Goal: Task Accomplishment & Management: Complete application form

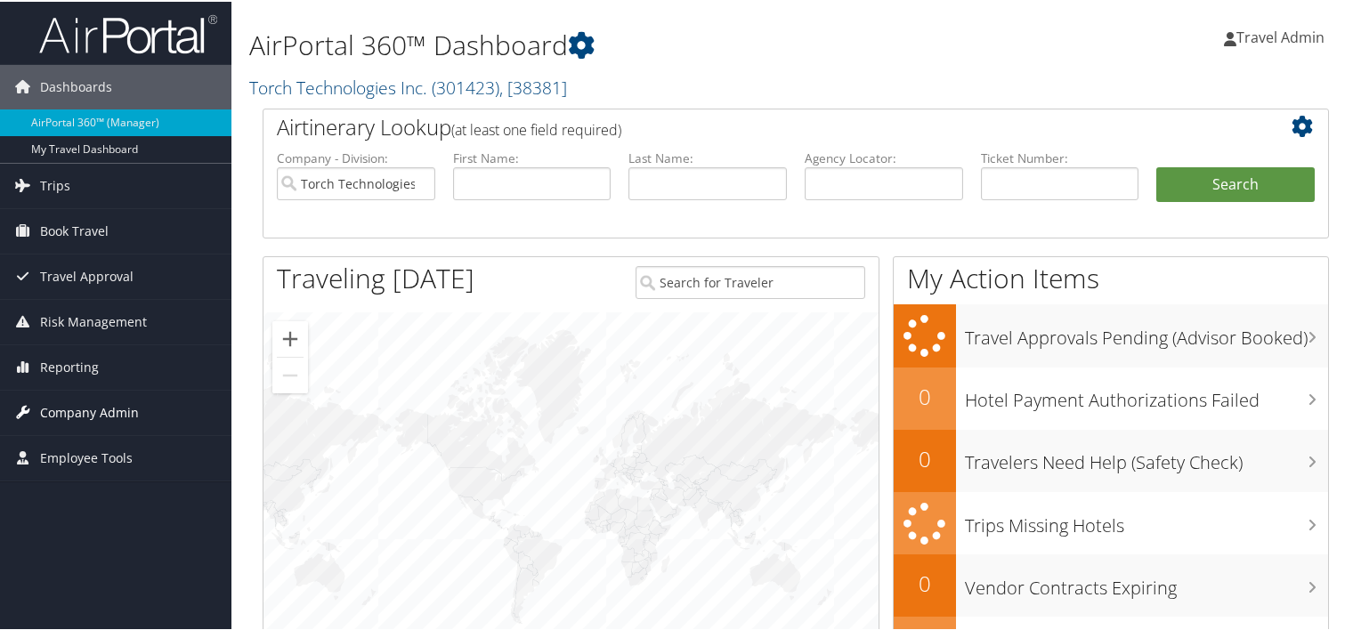
click at [110, 416] on span "Company Admin" at bounding box center [89, 411] width 99 height 44
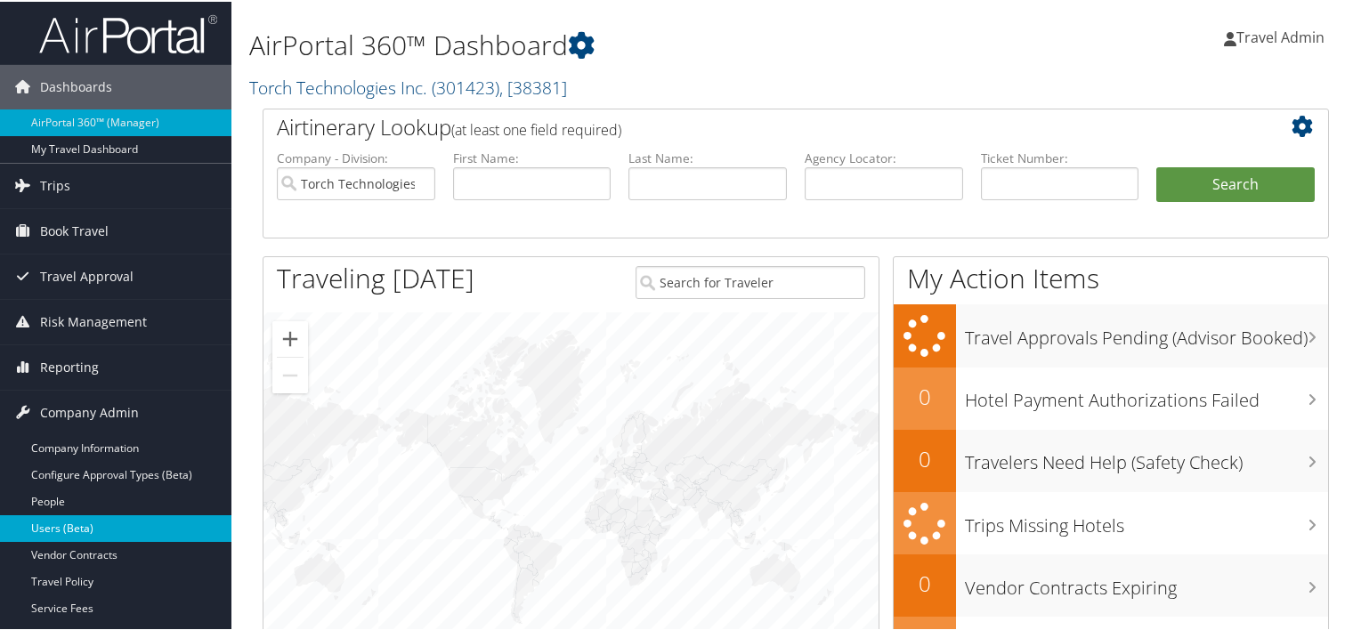
click at [53, 525] on link "Users (Beta)" at bounding box center [115, 526] width 231 height 27
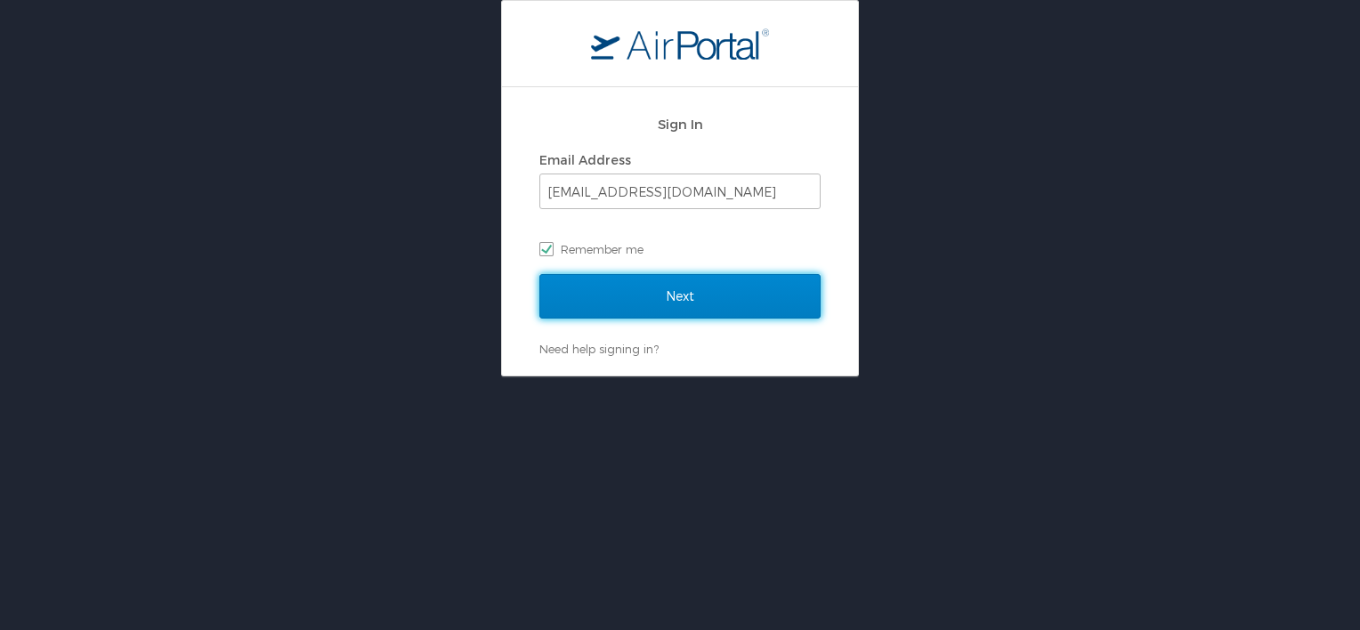
click at [699, 278] on input "Next" at bounding box center [679, 296] width 281 height 44
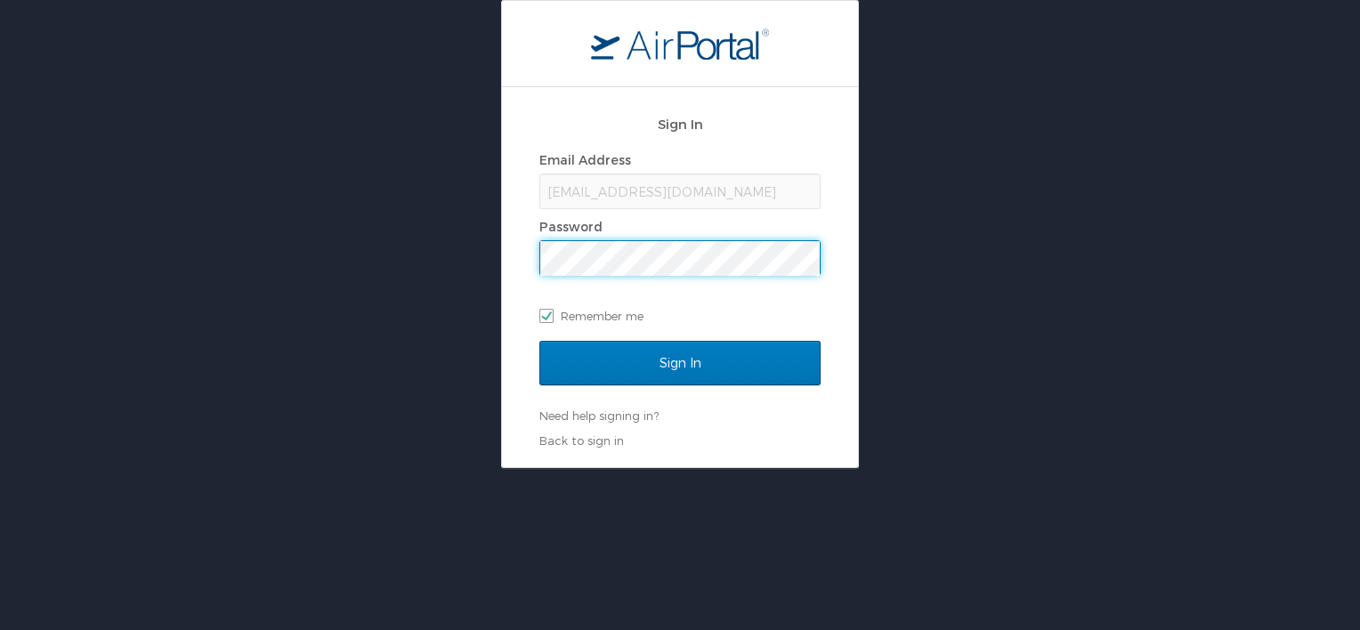
click at [539, 341] on input "Sign In" at bounding box center [679, 363] width 281 height 44
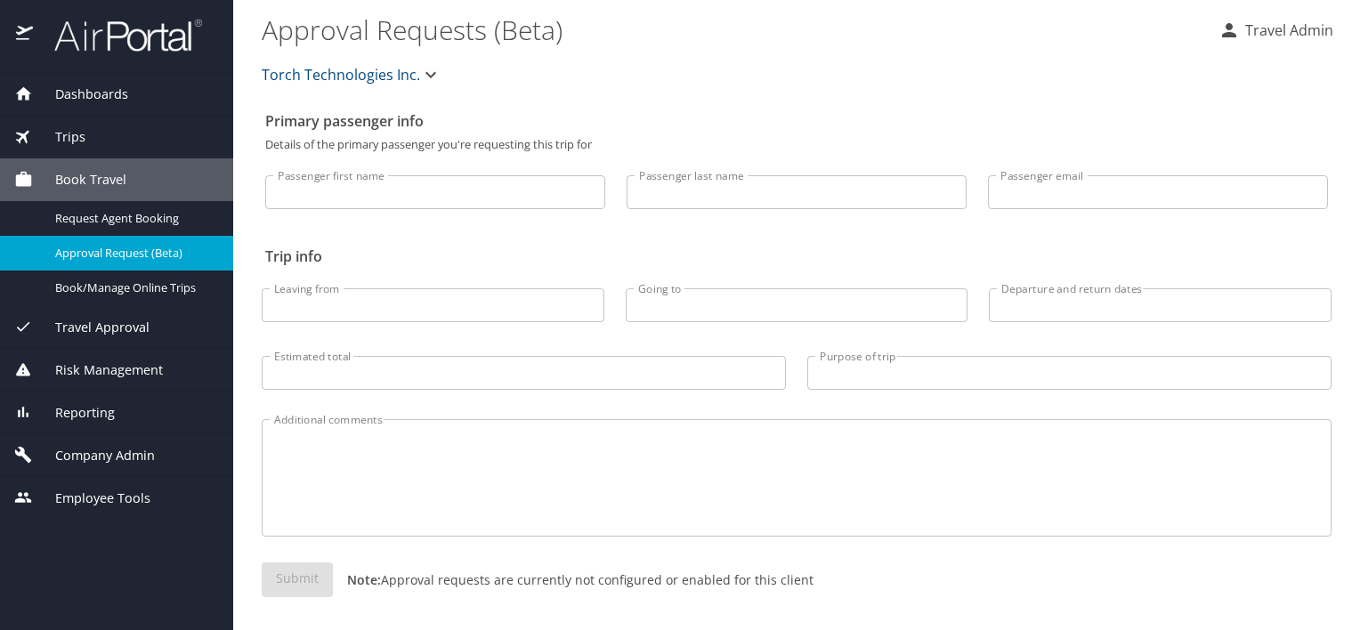
click at [107, 457] on span "Company Admin" at bounding box center [94, 456] width 122 height 20
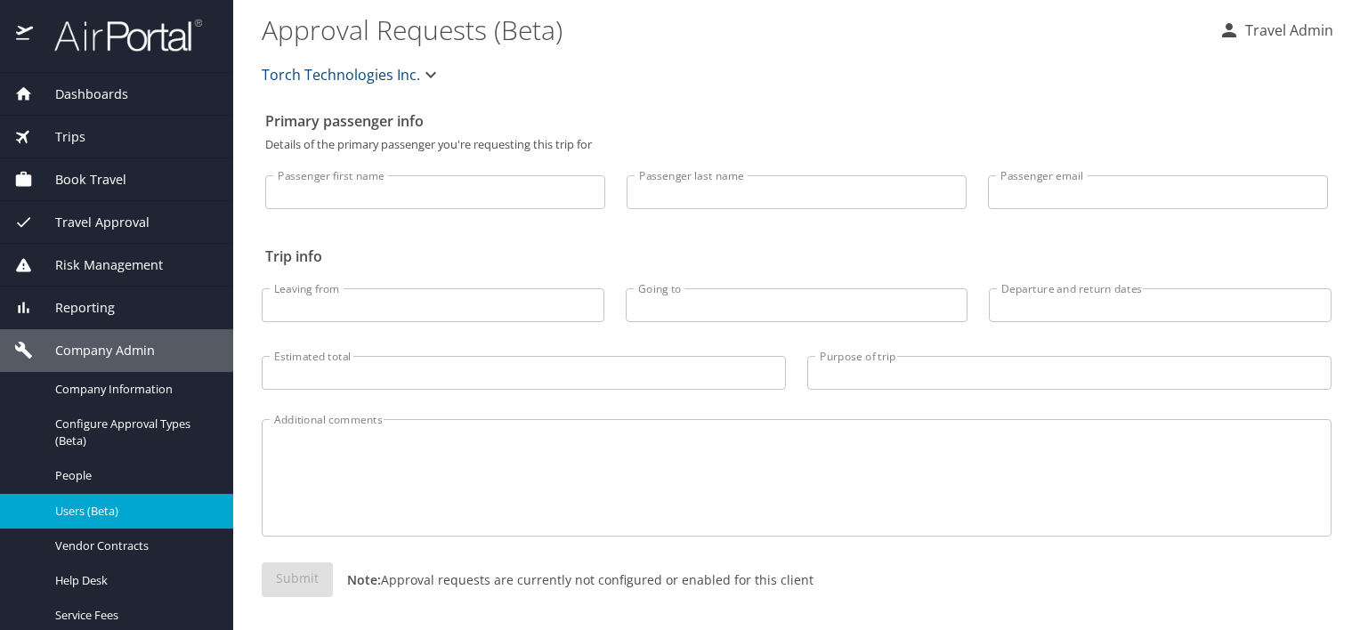
click at [77, 525] on link "Users (Beta)" at bounding box center [116, 511] width 233 height 35
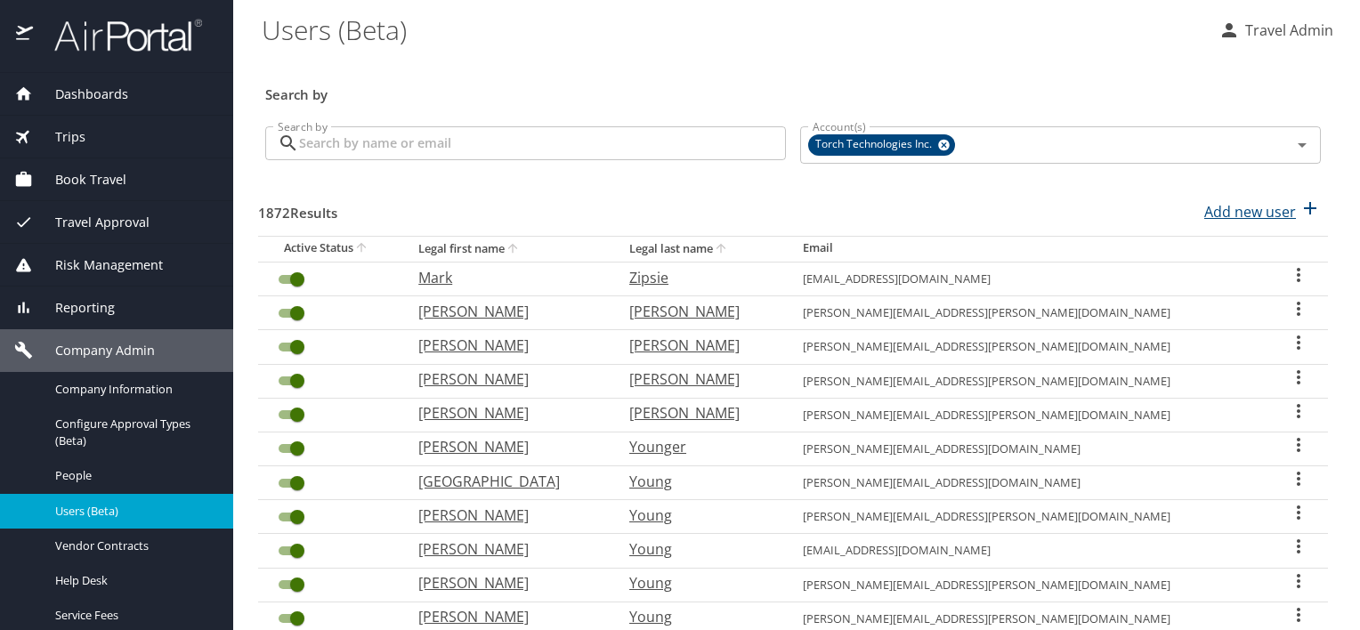
click at [1238, 221] on p "Add new user" at bounding box center [1250, 211] width 92 height 21
select select "US"
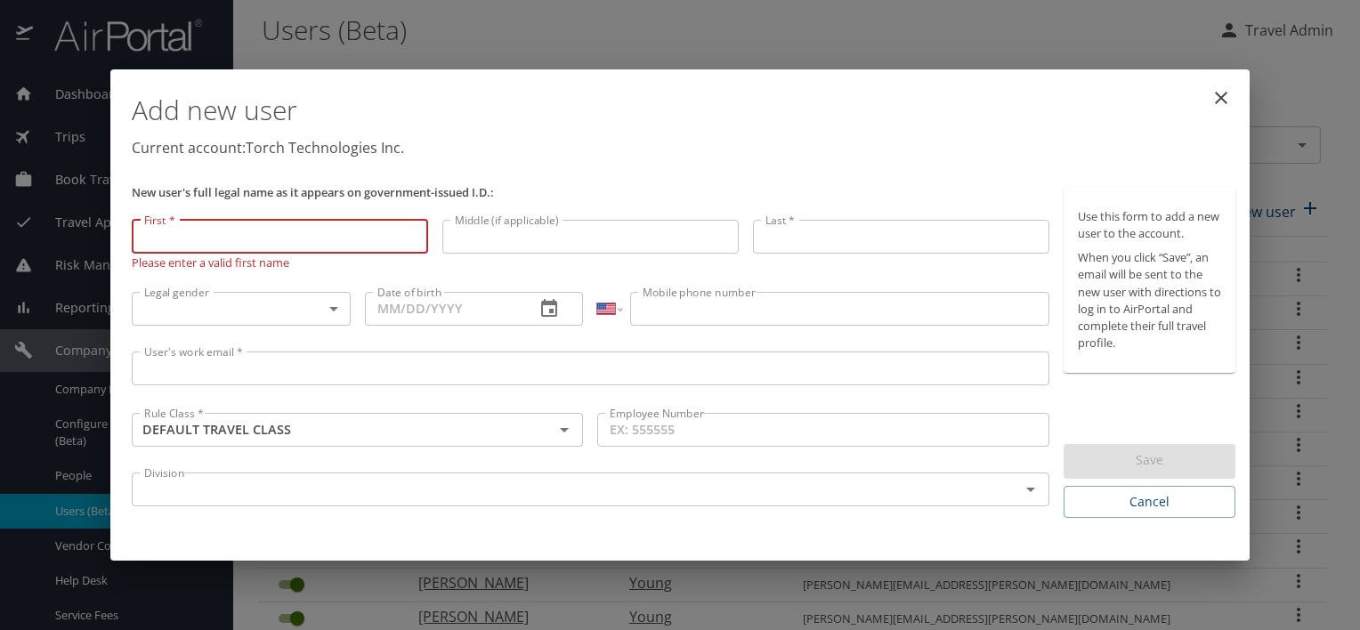
paste input "Omar"
type input "Omar"
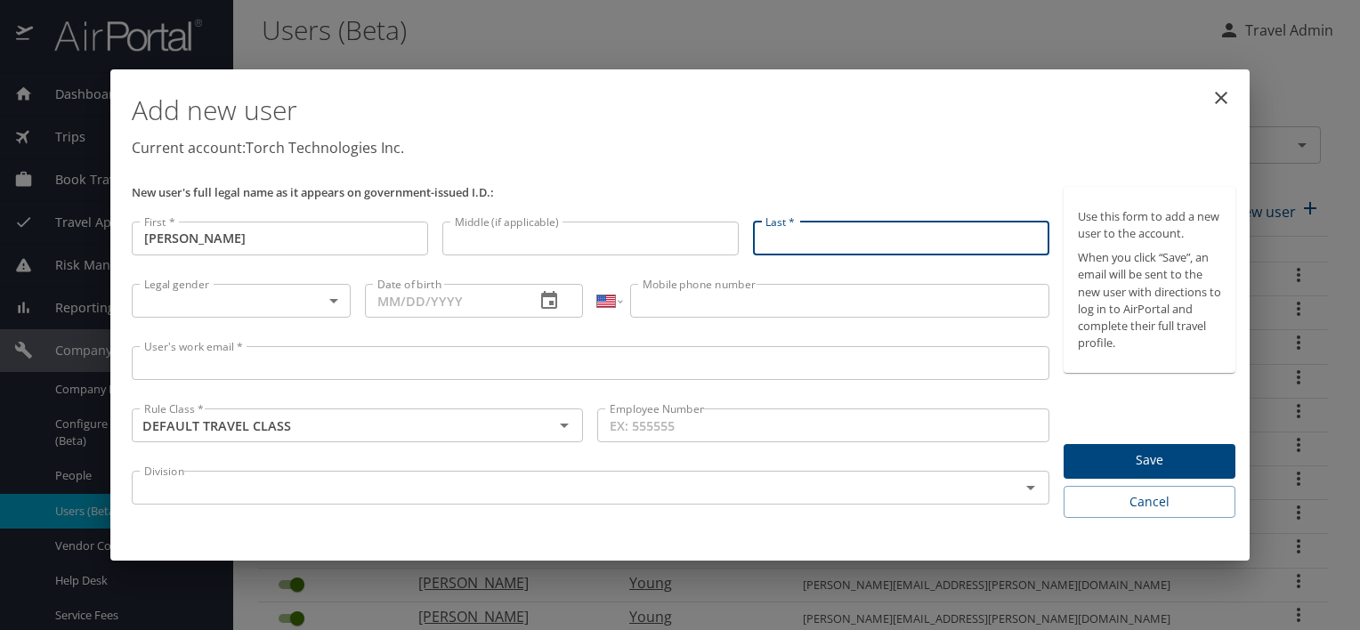
click at [819, 242] on input "Last *" at bounding box center [901, 239] width 296 height 34
paste input "Savon"
type input "Savon"
click at [302, 297] on body "Dashboards AirPortal 360™ Manager My Travel Dashboard Trips Airtinerary® Lookup…" at bounding box center [680, 315] width 1360 height 630
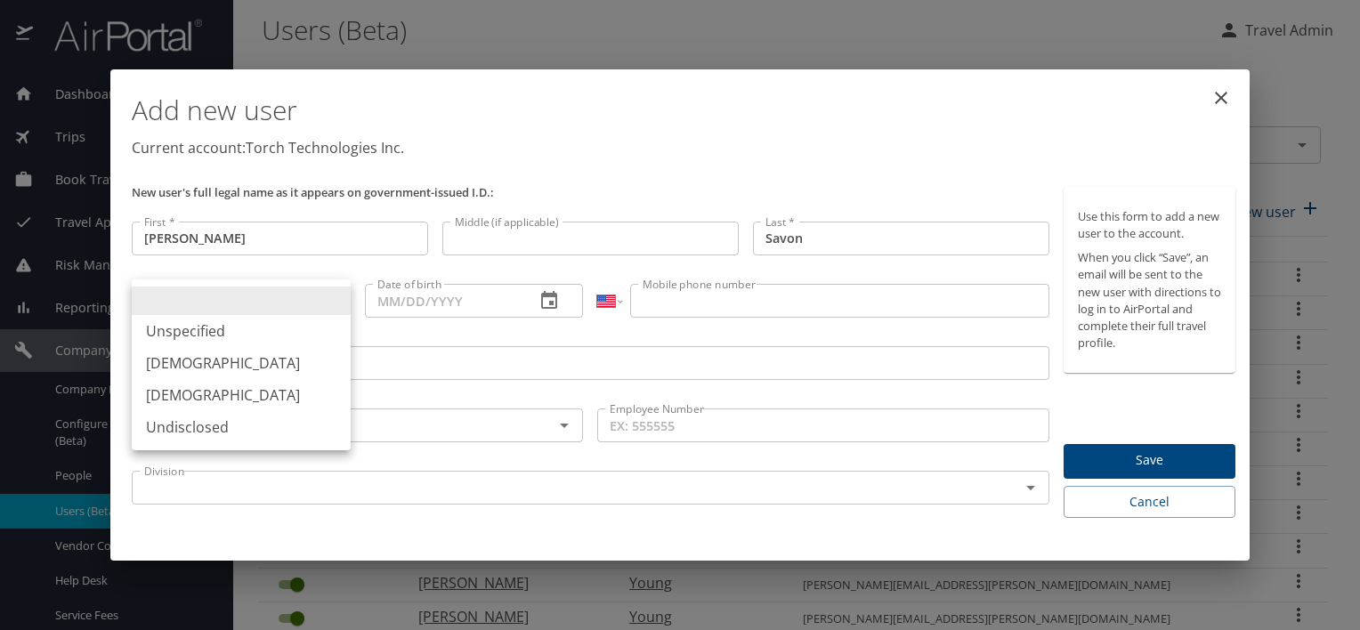
click at [276, 374] on li "Male" at bounding box center [241, 363] width 219 height 32
type input "Male"
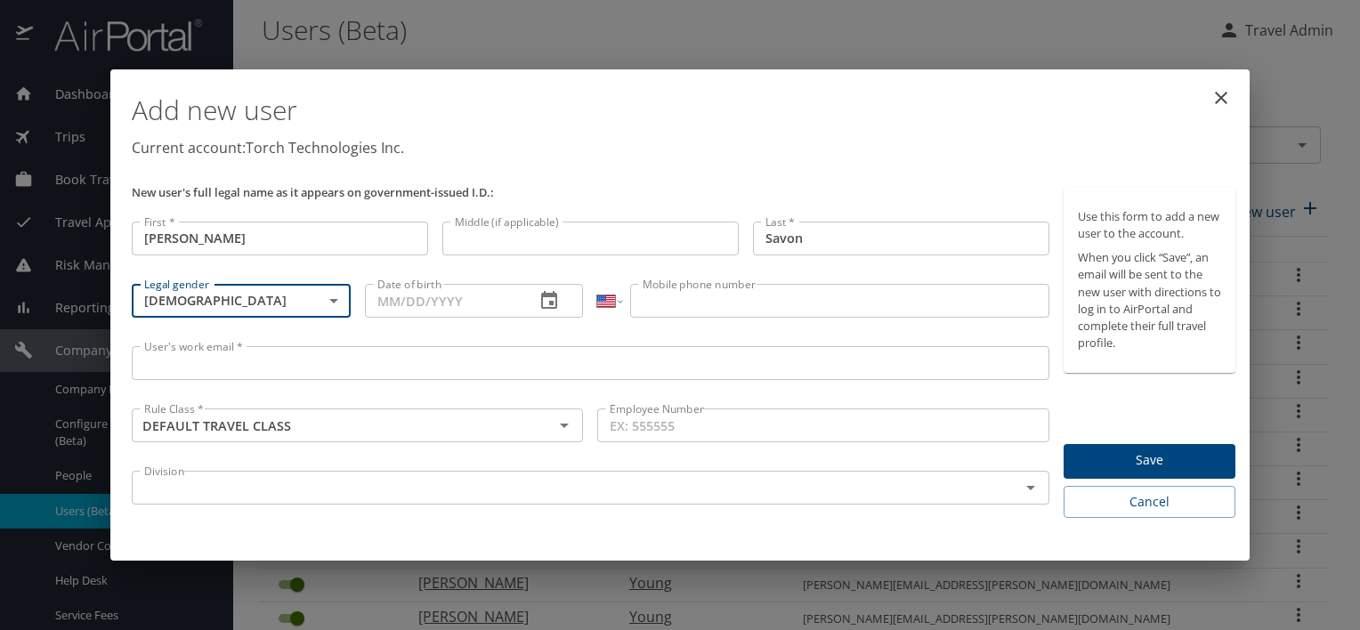
click at [445, 295] on input "Date of birth" at bounding box center [443, 301] width 157 height 34
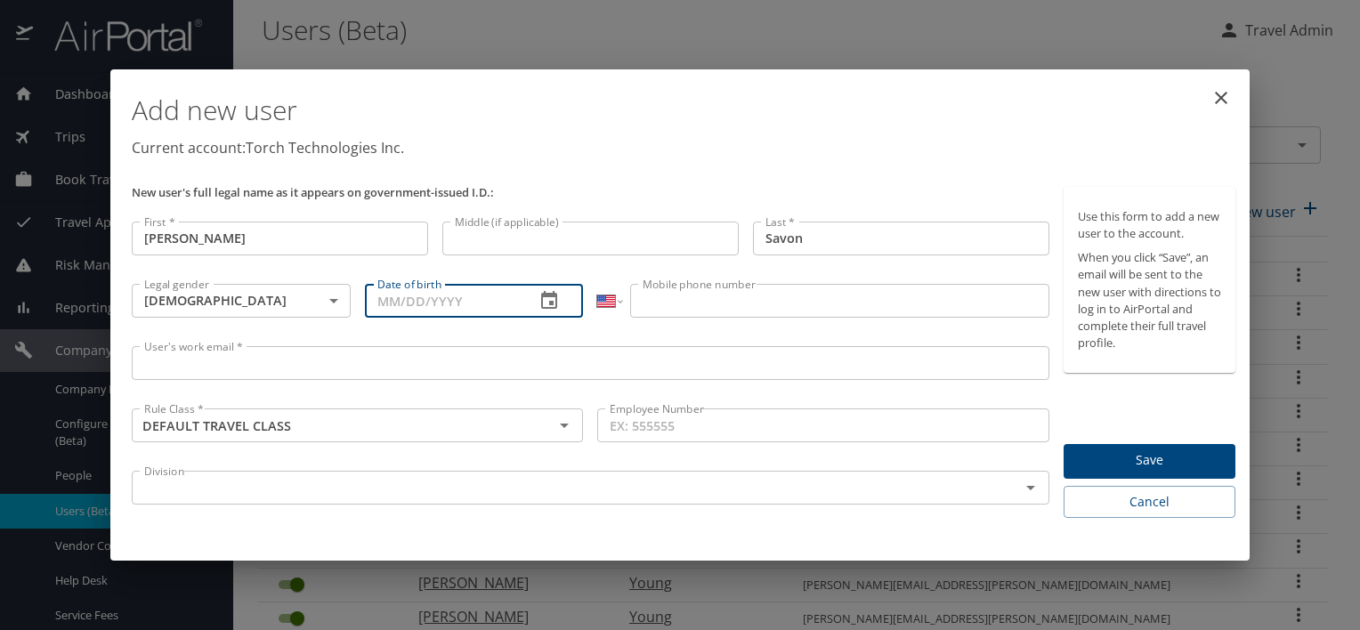
paste input "09/21/1986"
type input "09/21/1986"
click at [790, 301] on input "Mobile phone number" at bounding box center [839, 301] width 418 height 34
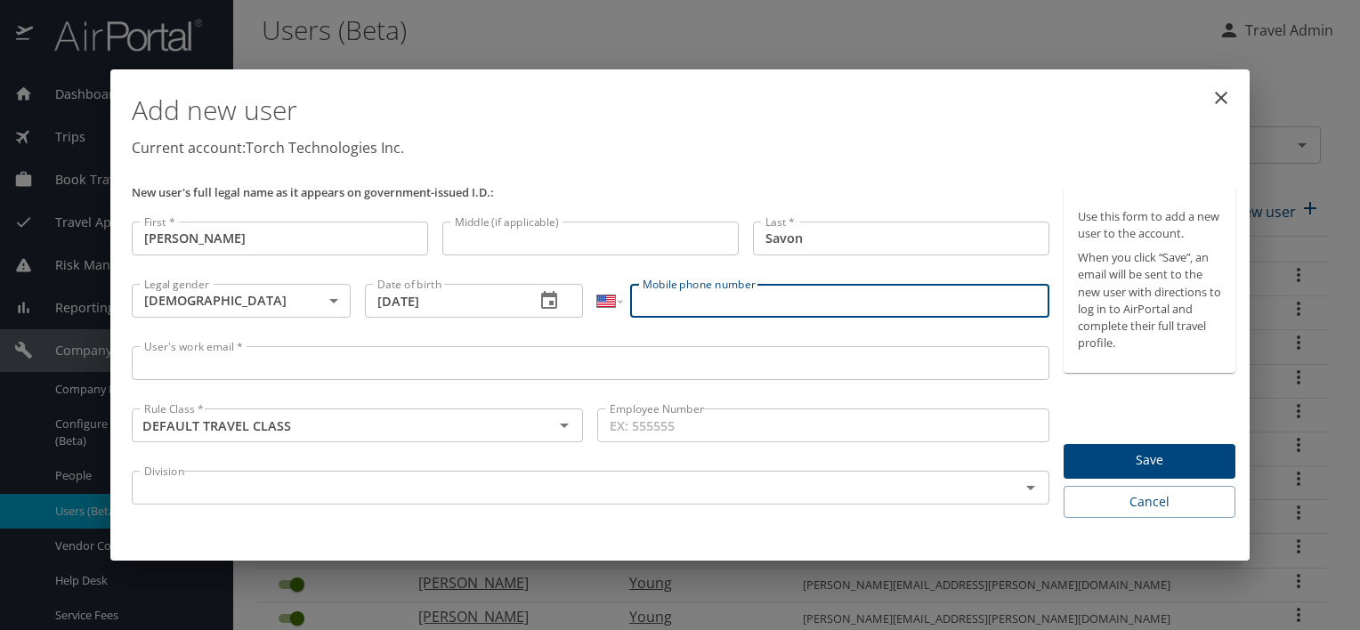
paste input "(407) 668-8215"
type input "(407) 668-8215"
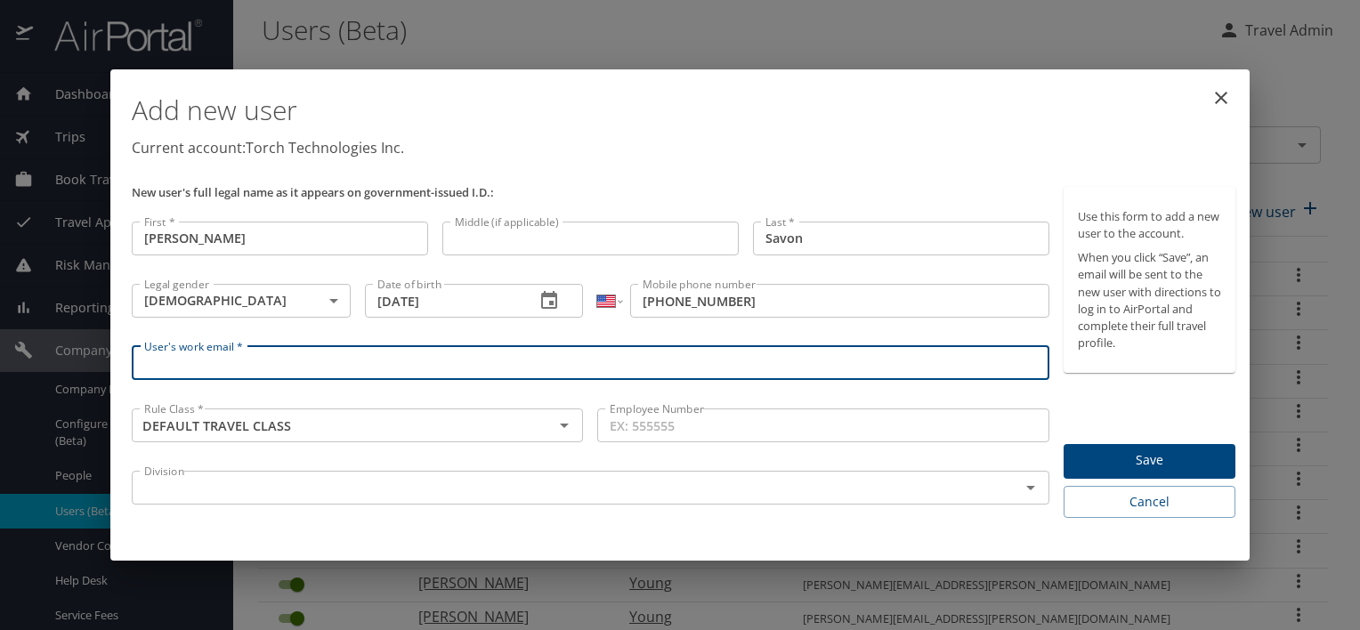
click at [432, 363] on input "User's work email *" at bounding box center [591, 363] width 918 height 34
paste input "omar.savon@torchtechnologies.com"
type input "omar.savon@torchtechnologies.com"
click at [682, 430] on input "Employee Number" at bounding box center [822, 425] width 451 height 34
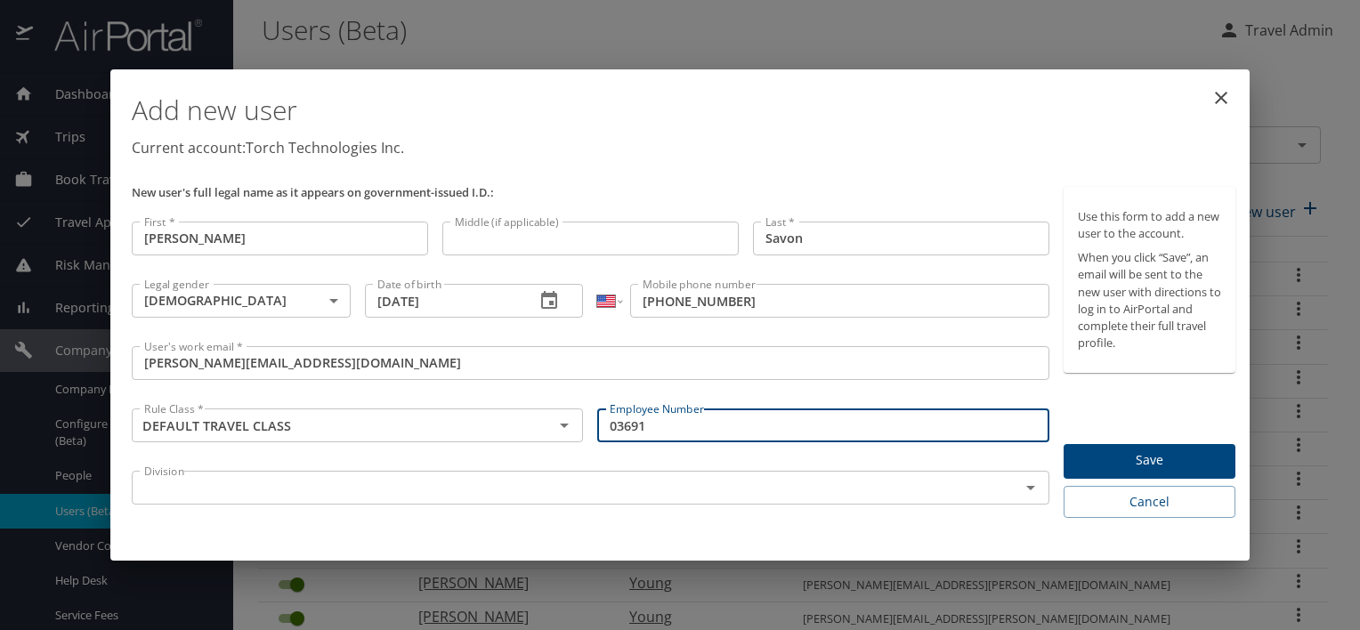
type input "03691"
click at [560, 483] on input "text" at bounding box center [564, 487] width 854 height 23
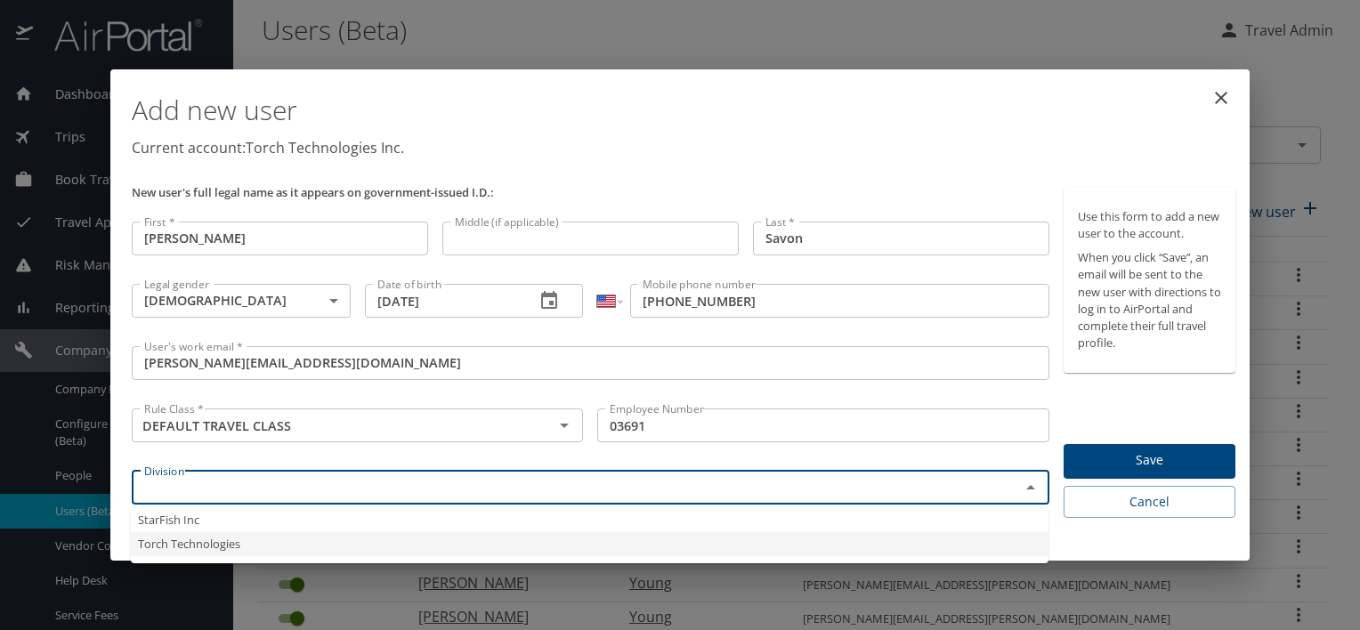
click at [498, 538] on li "Torch Technologies" at bounding box center [590, 544] width 918 height 24
type input "Torch Technologies"
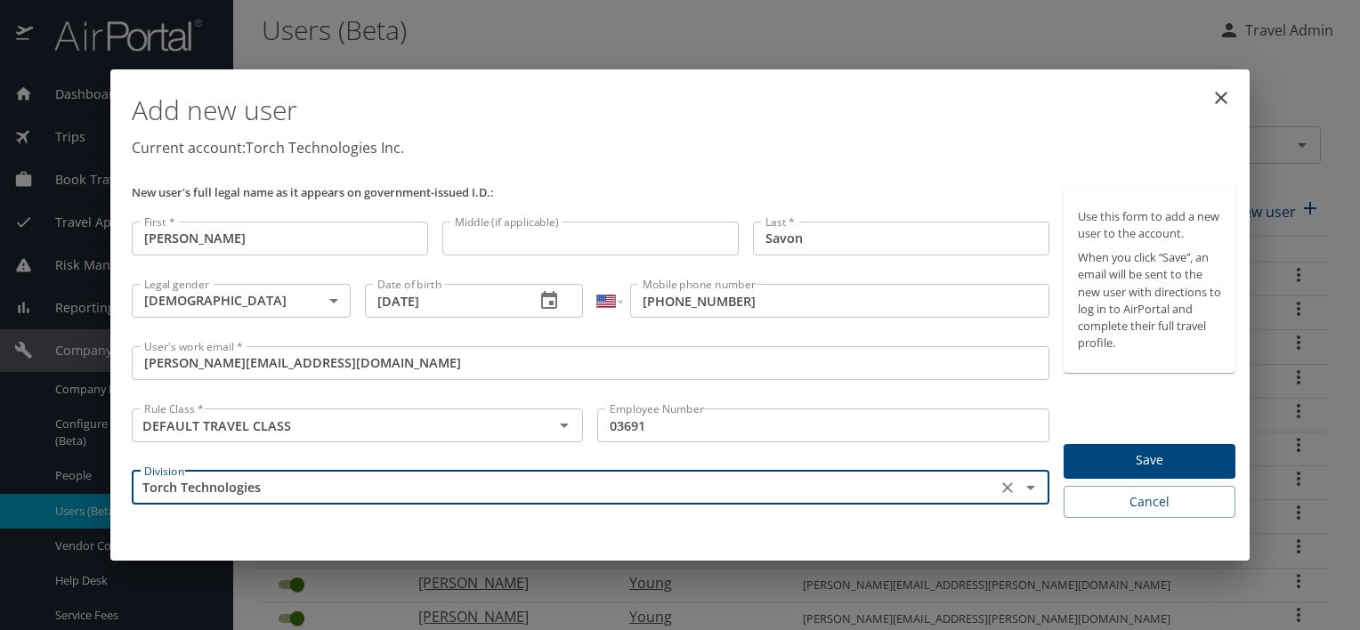
click at [1138, 449] on span "Save" at bounding box center [1149, 460] width 143 height 22
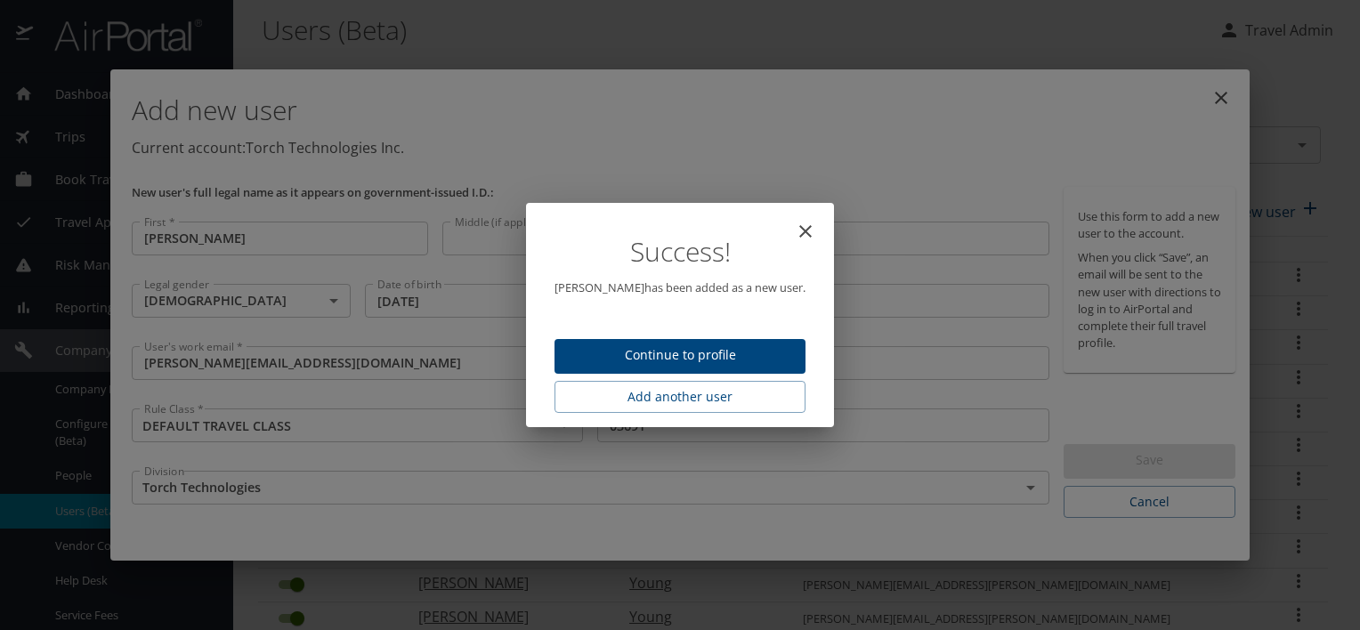
click at [795, 230] on icon "close" at bounding box center [805, 231] width 21 height 21
type input "[DATE]"
